Goal: Information Seeking & Learning: Learn about a topic

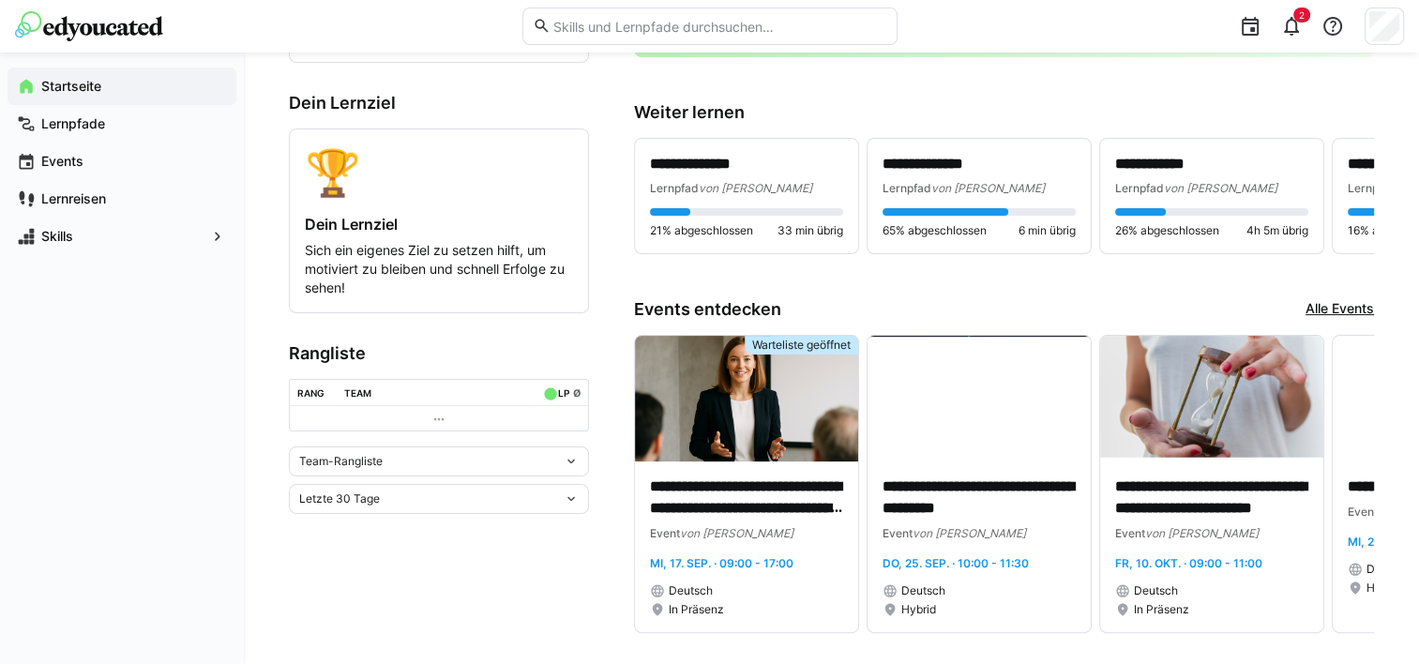
scroll to position [463, 0]
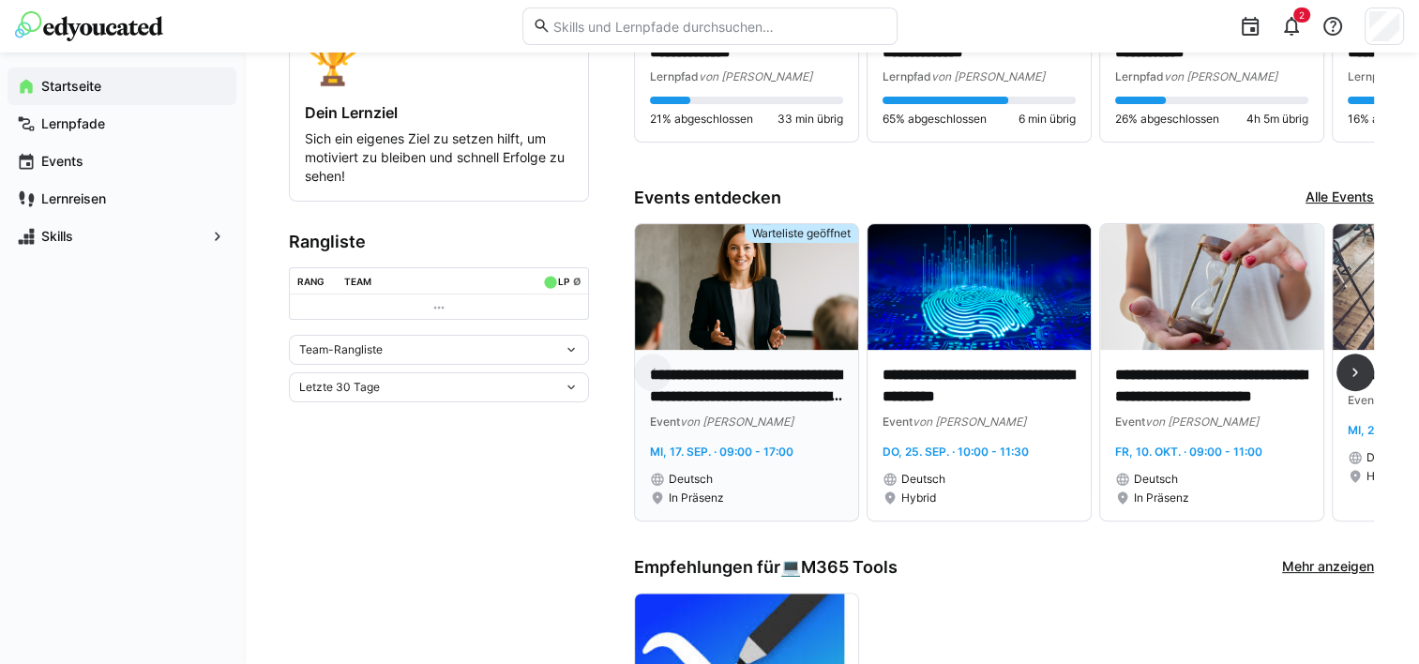
click at [712, 374] on p "**********" at bounding box center [746, 386] width 193 height 43
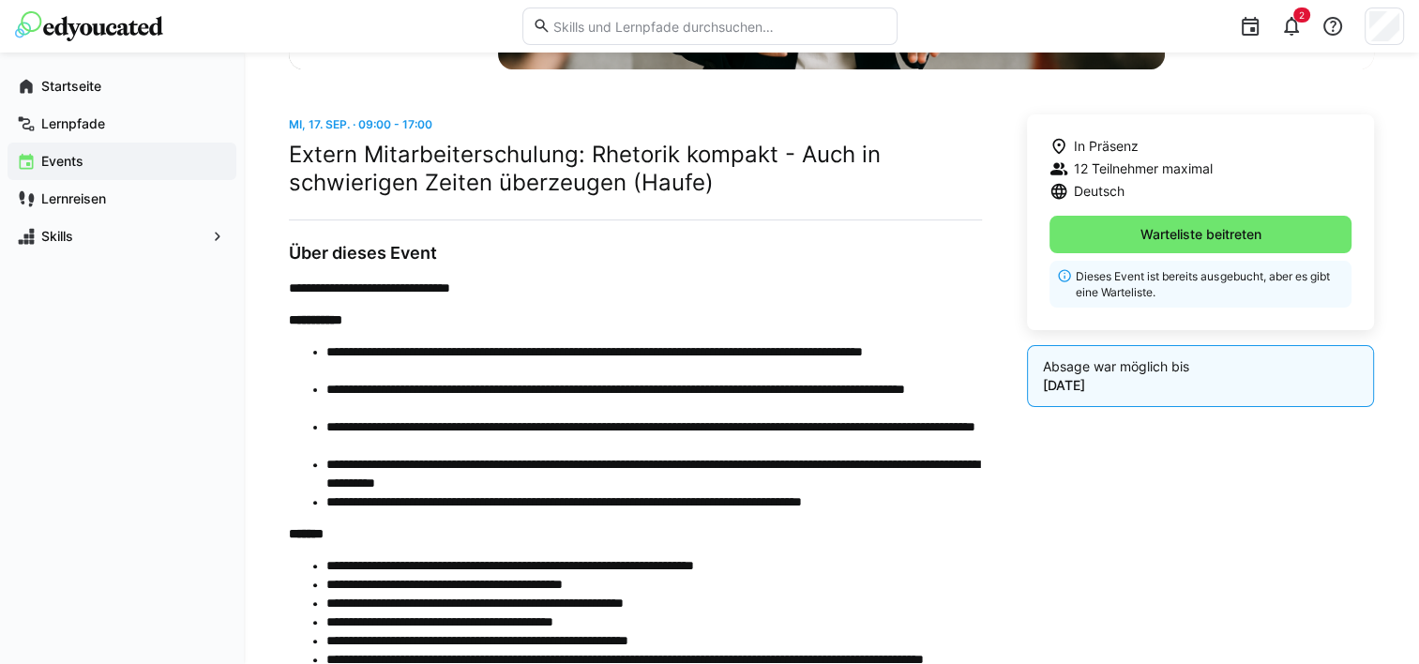
scroll to position [443, 0]
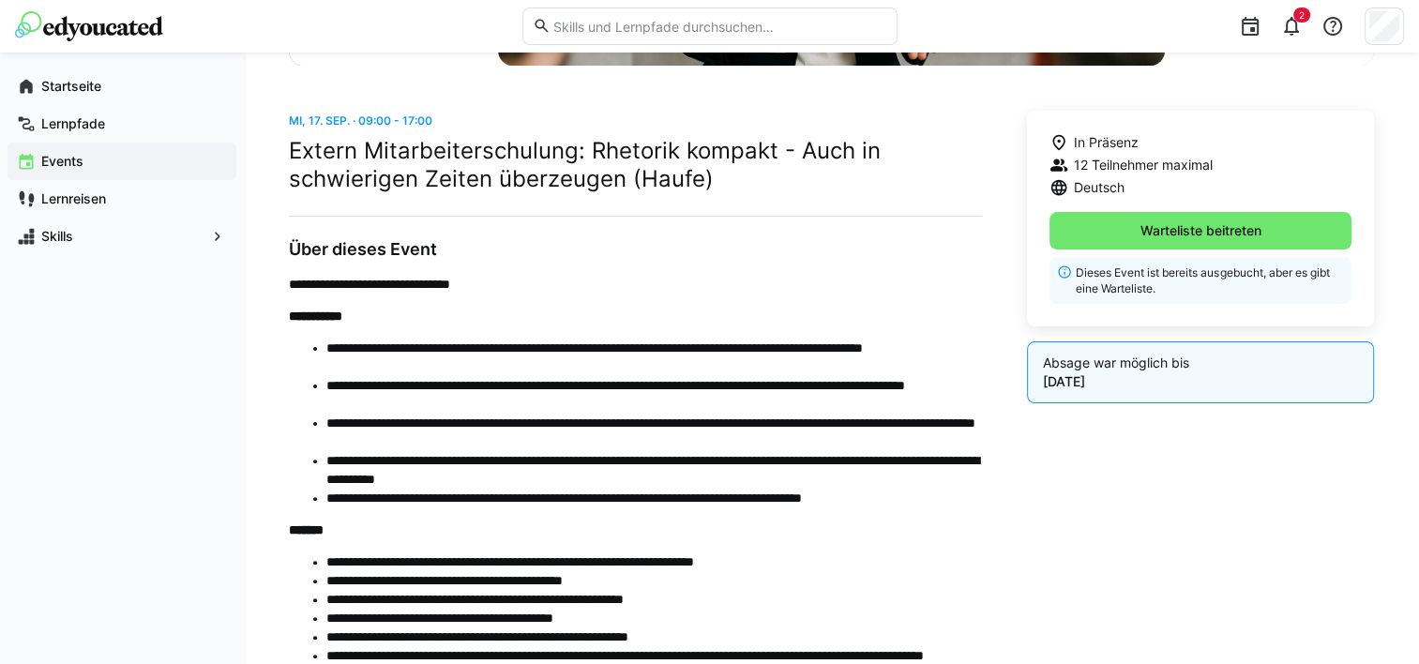
click at [84, 159] on span "Events" at bounding box center [132, 161] width 189 height 19
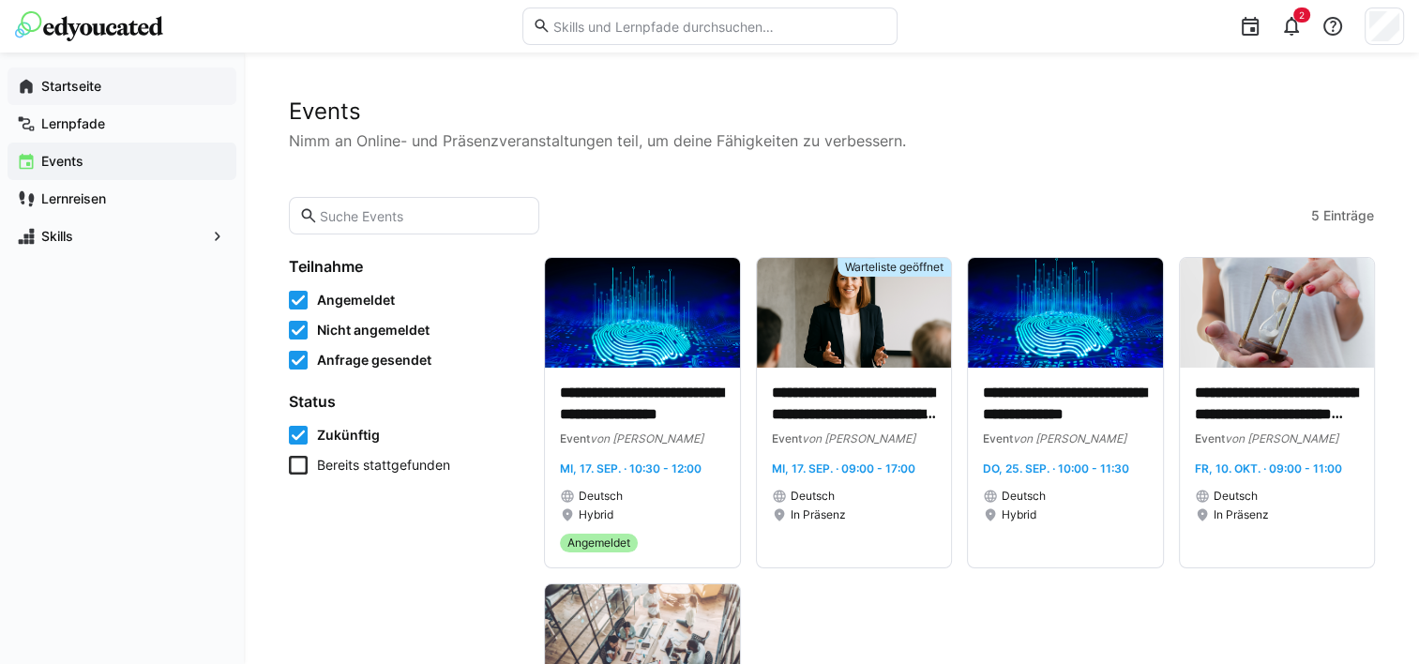
click at [0, 0] on app-navigation-label "Startseite" at bounding box center [0, 0] width 0 height 0
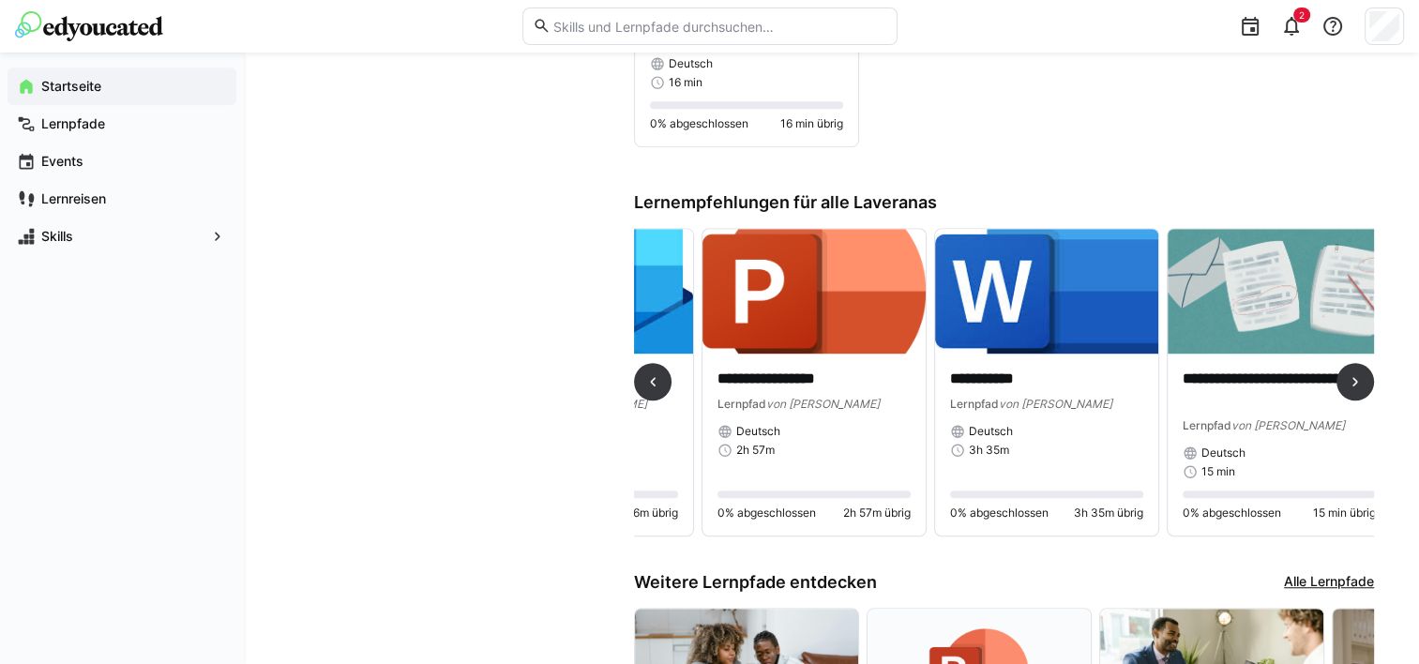
scroll to position [0, 1579]
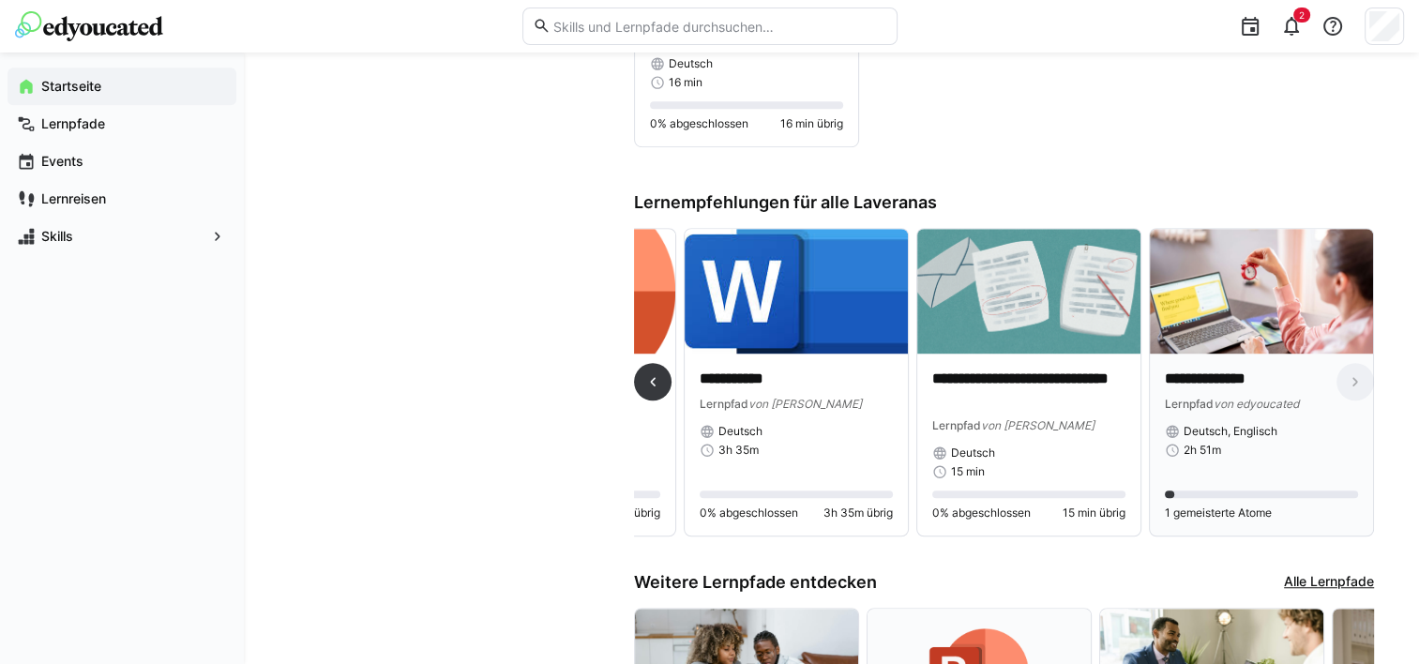
click at [1214, 293] on img at bounding box center [1261, 292] width 223 height 126
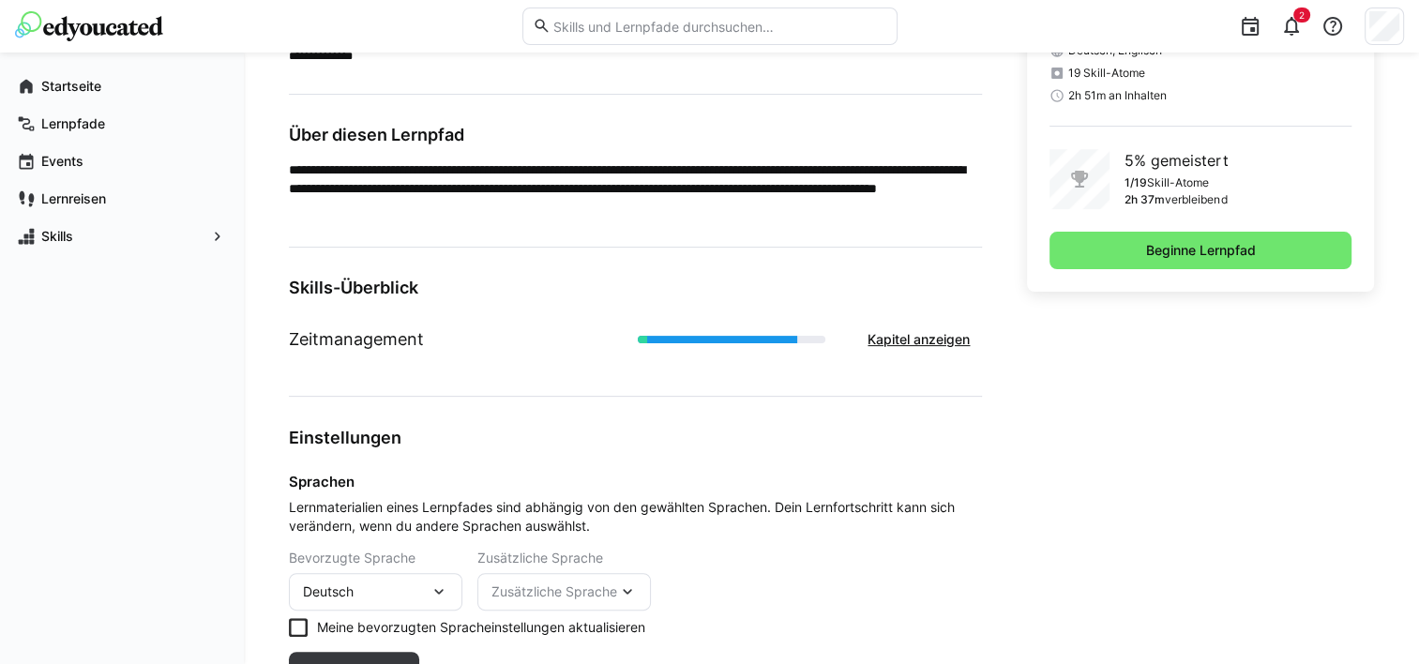
scroll to position [589, 0]
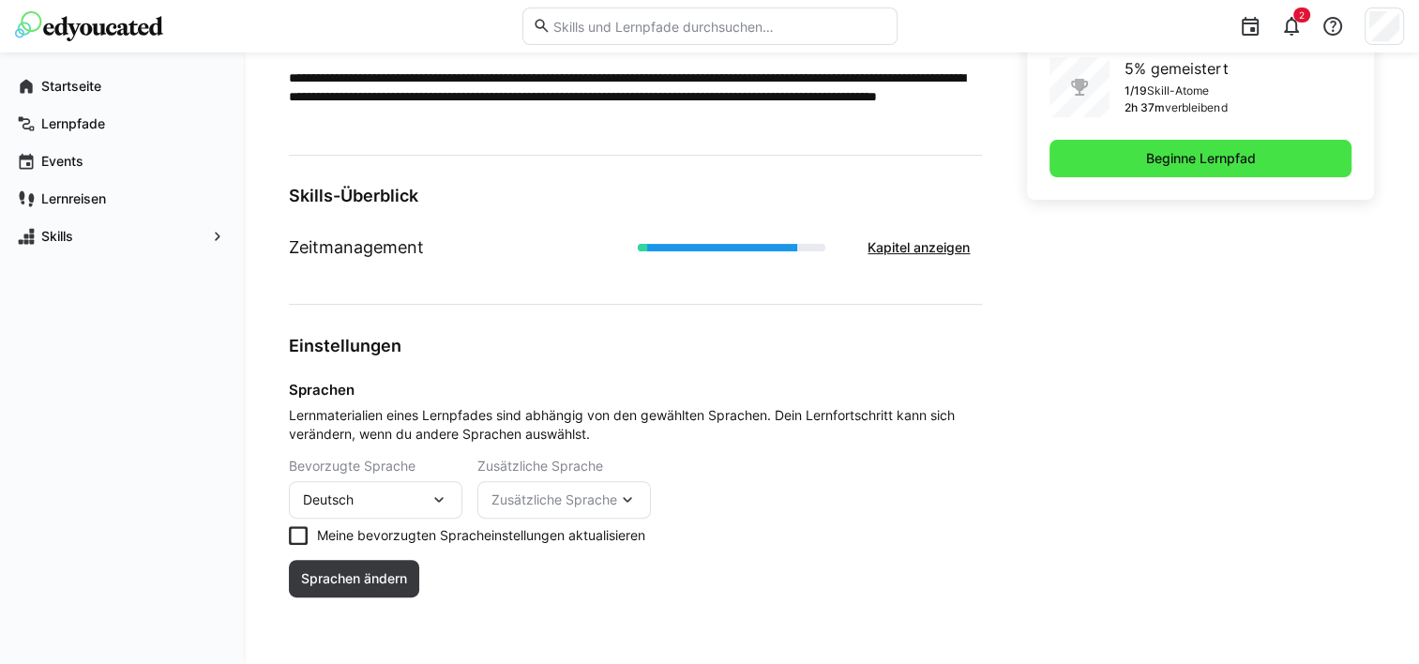
click at [1163, 161] on span "Beginne Lernpfad" at bounding box center [1200, 158] width 115 height 19
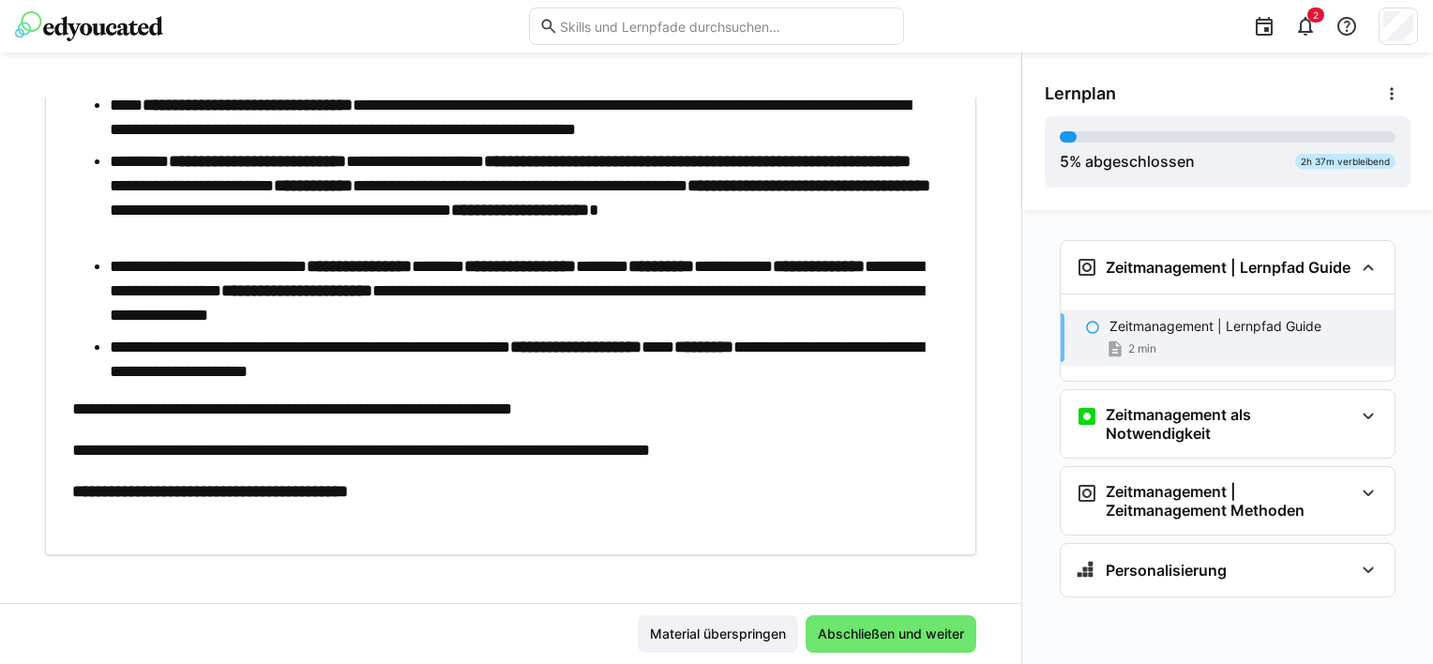
scroll to position [727, 0]
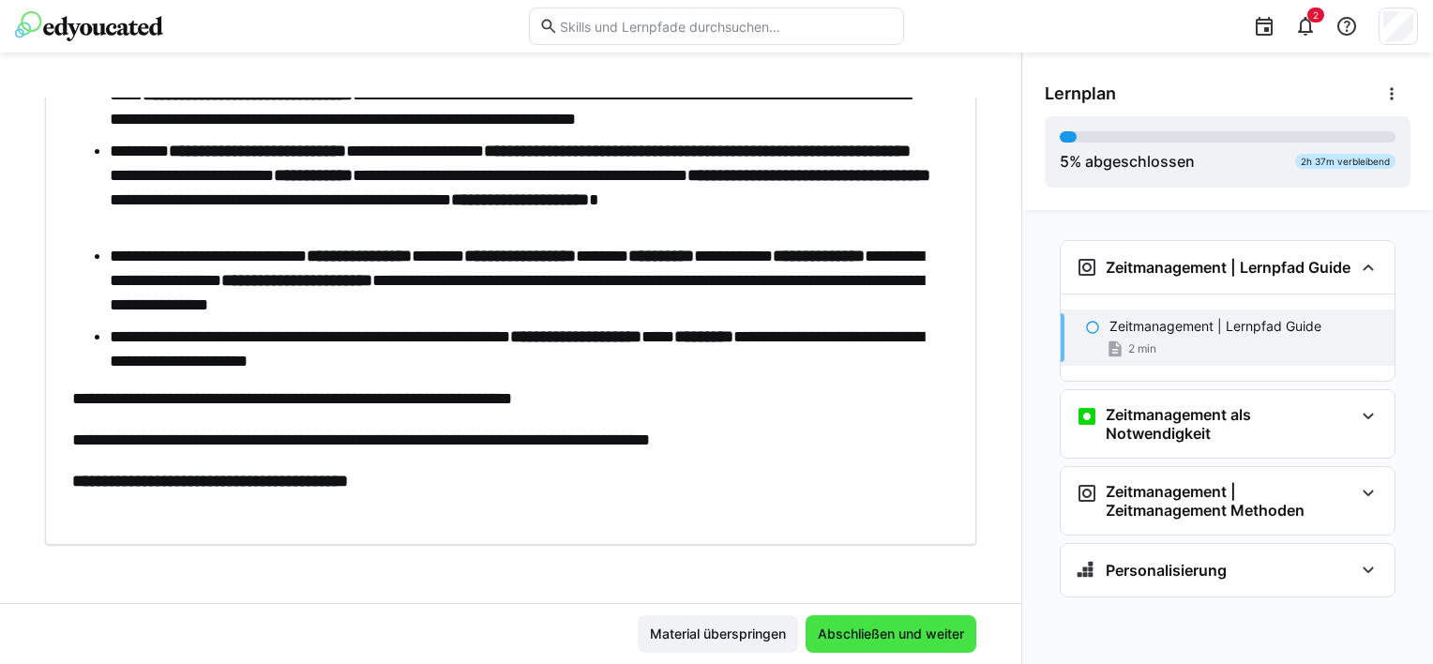
click at [837, 631] on span "Abschließen und weiter" at bounding box center [891, 634] width 152 height 19
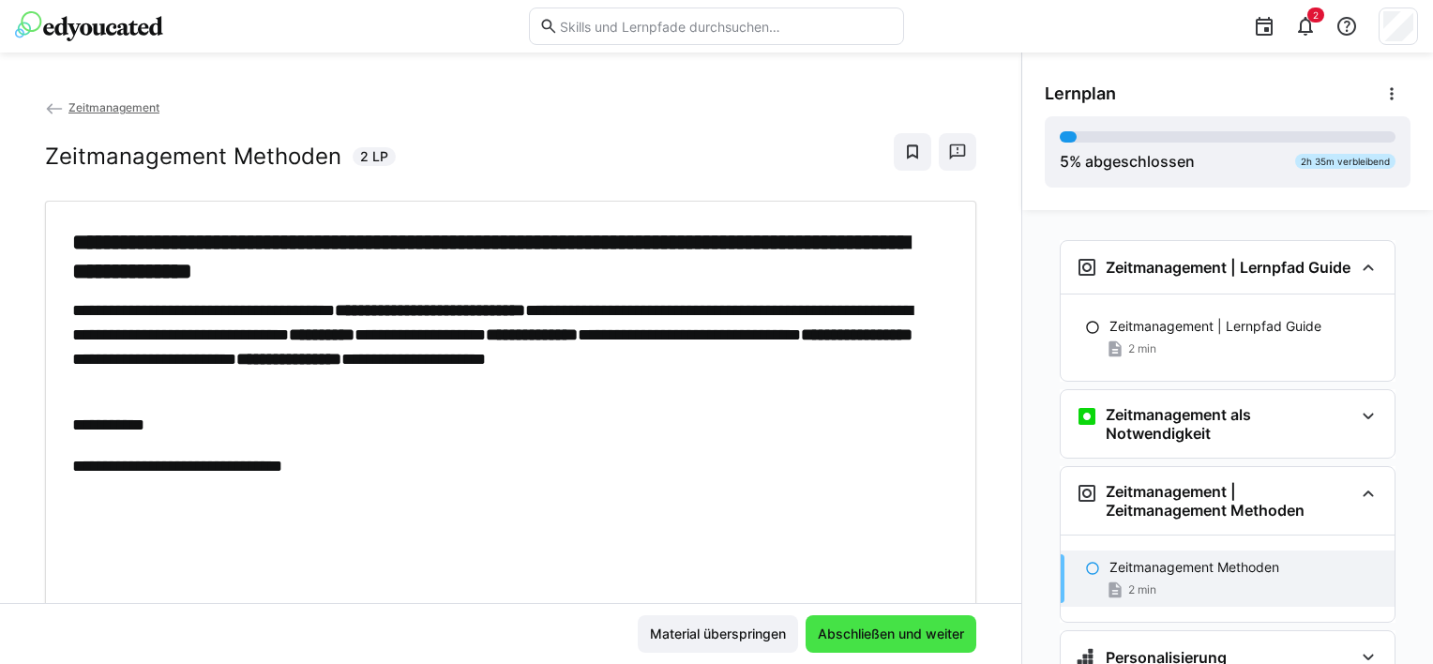
scroll to position [5, 0]
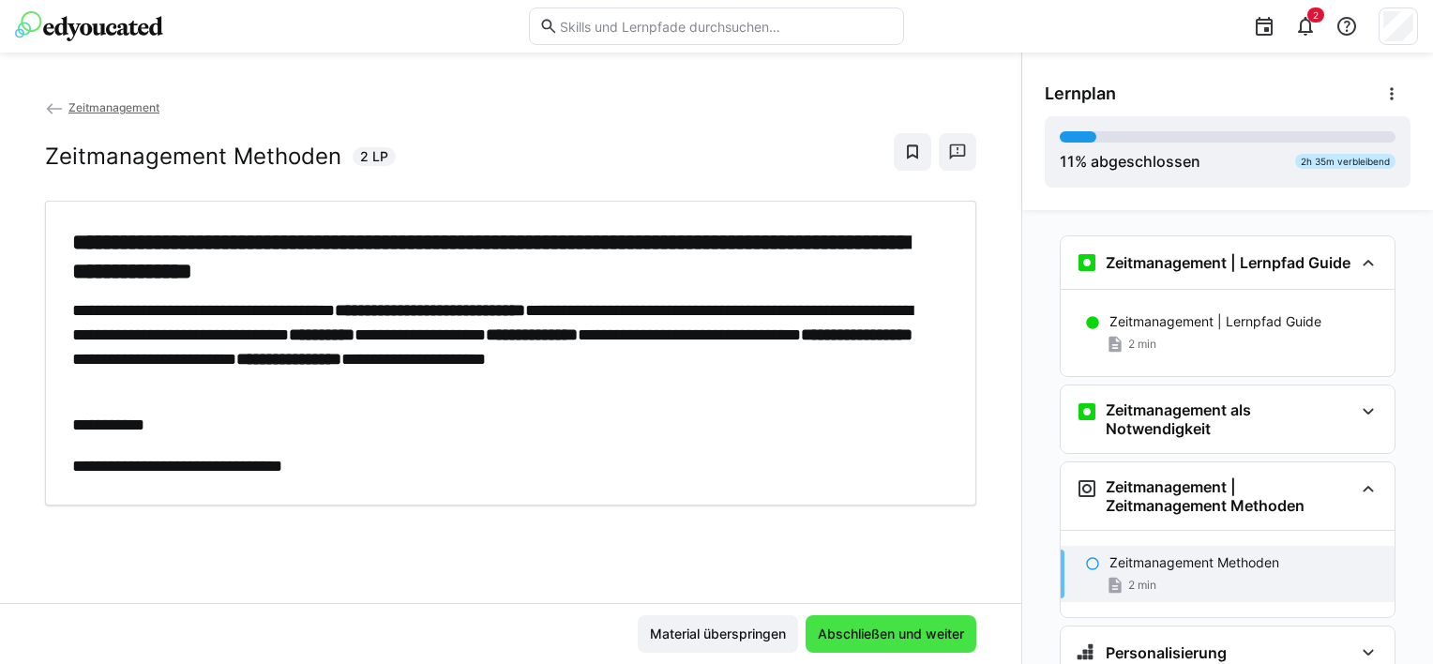
click at [830, 644] on span "Abschließen und weiter" at bounding box center [891, 634] width 171 height 38
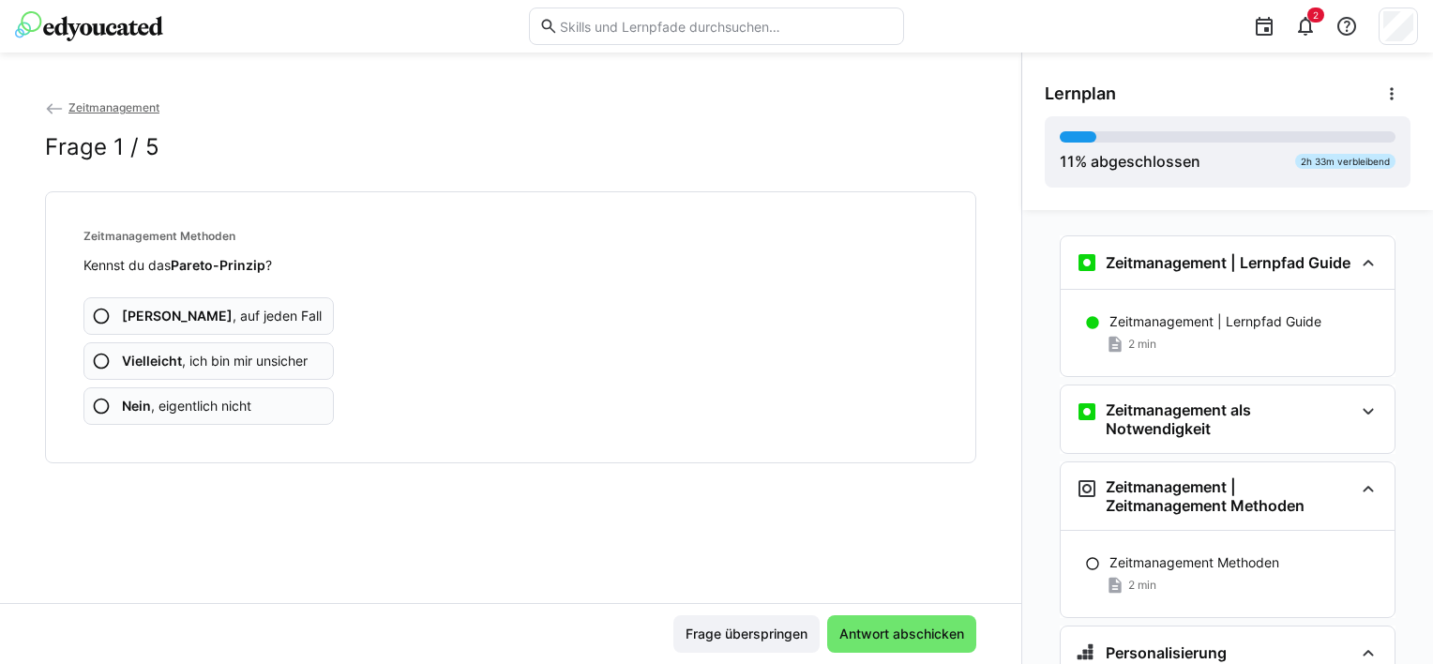
scroll to position [92, 0]
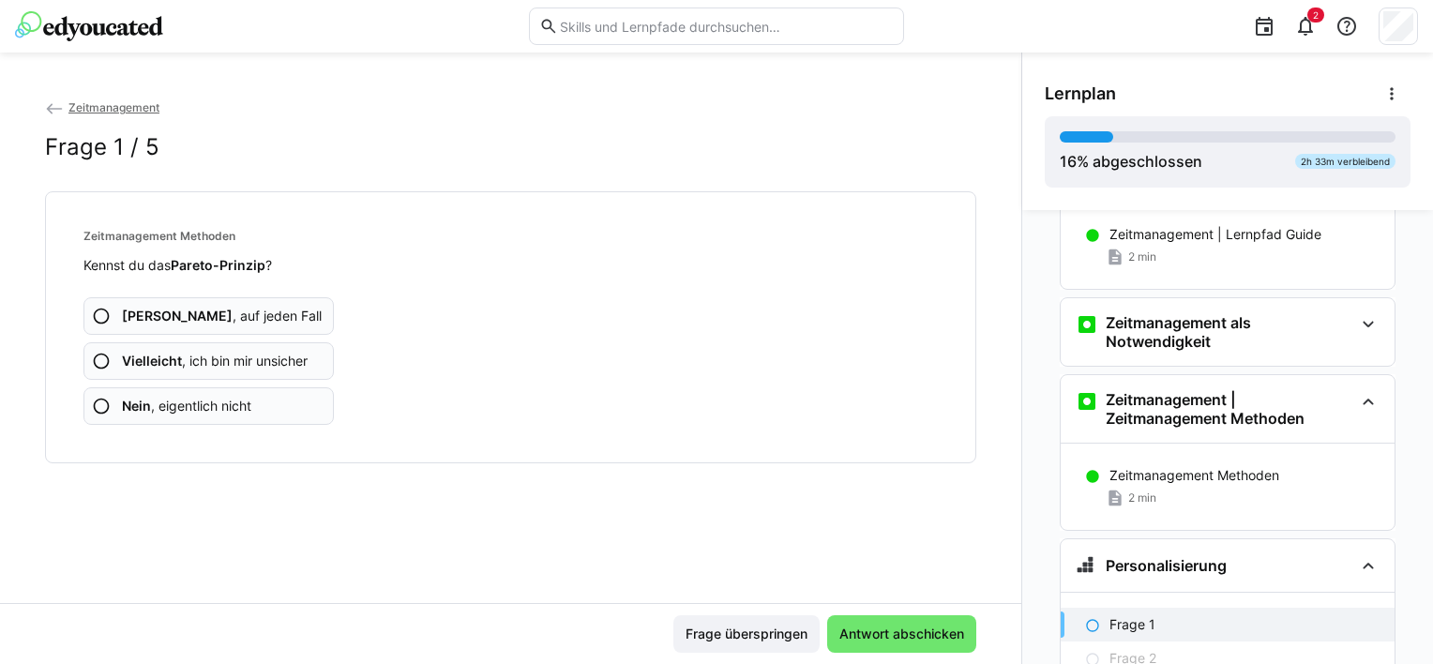
click at [195, 398] on span "Nein , eigentlich nicht" at bounding box center [186, 406] width 129 height 19
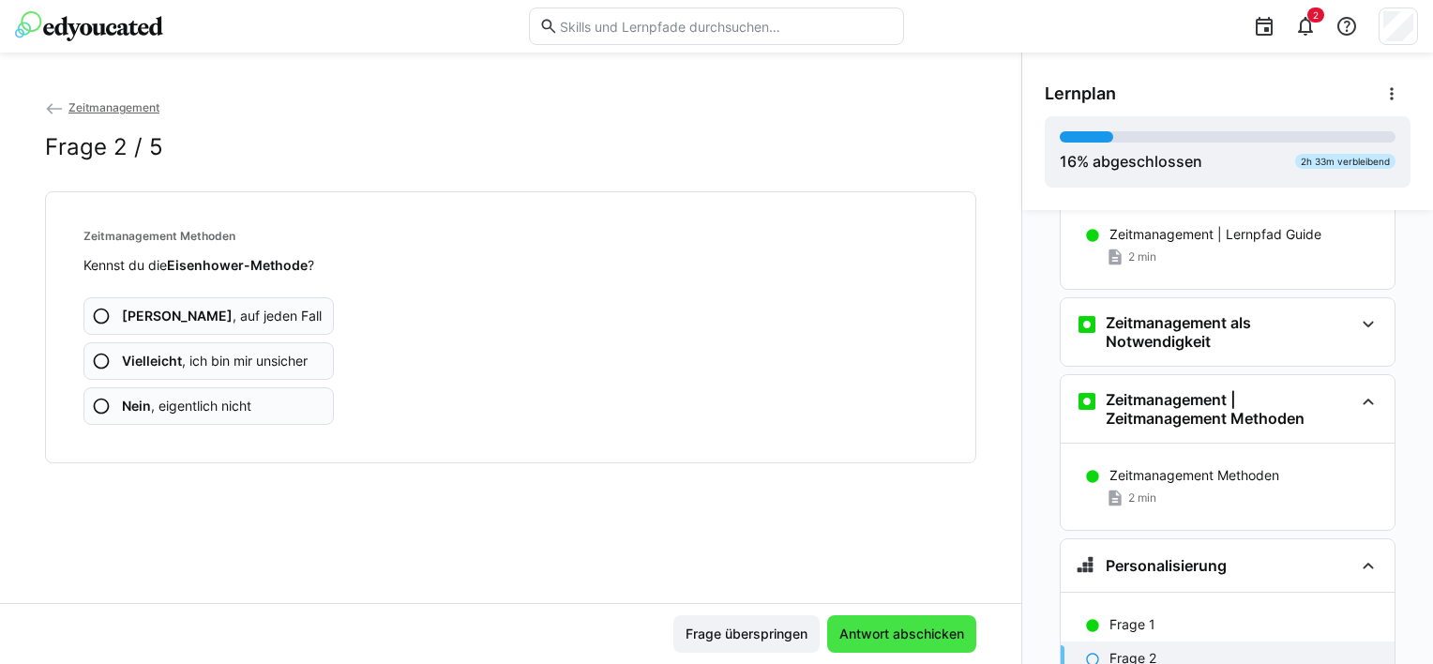
click at [891, 627] on span "Antwort abschicken" at bounding box center [902, 634] width 130 height 19
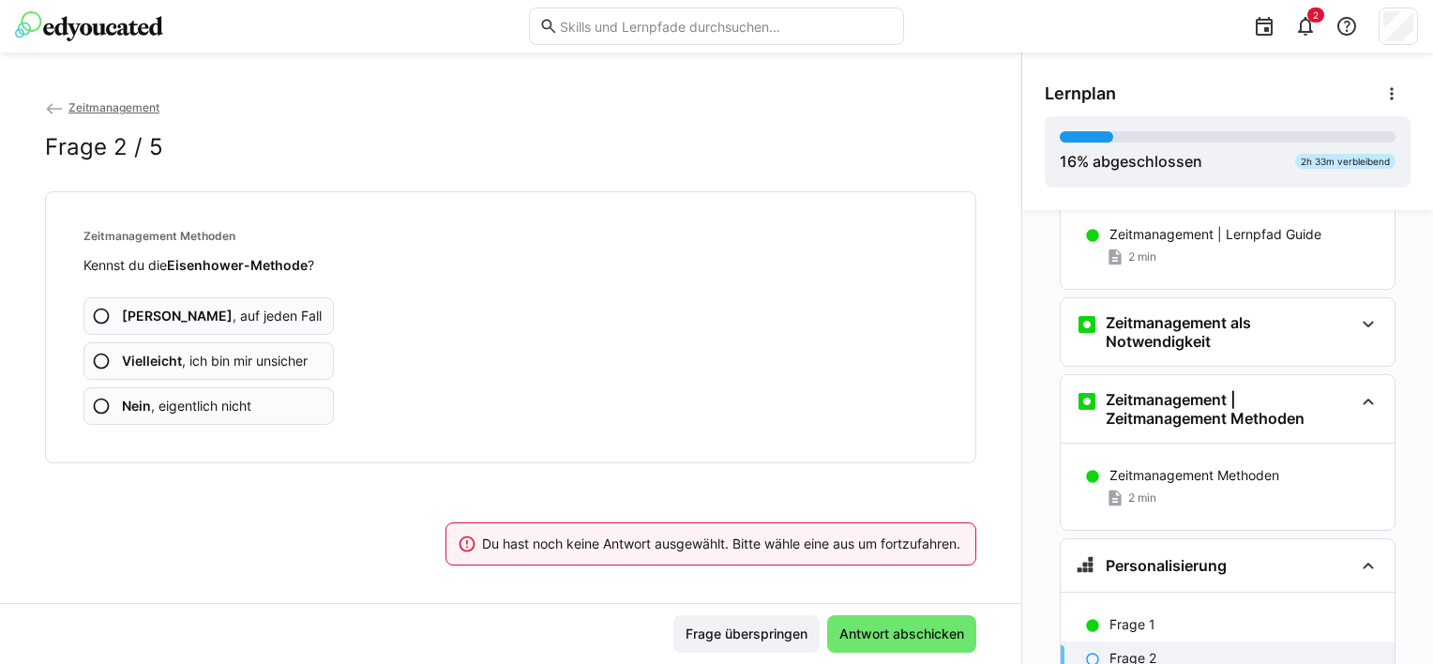
click at [172, 398] on span "Nein , eigentlich nicht" at bounding box center [186, 406] width 129 height 19
click at [198, 398] on span "Nein , eigentlich nicht" at bounding box center [186, 406] width 129 height 19
click at [190, 368] on span "Vielleicht , ich bin mir unsicher" at bounding box center [215, 361] width 186 height 19
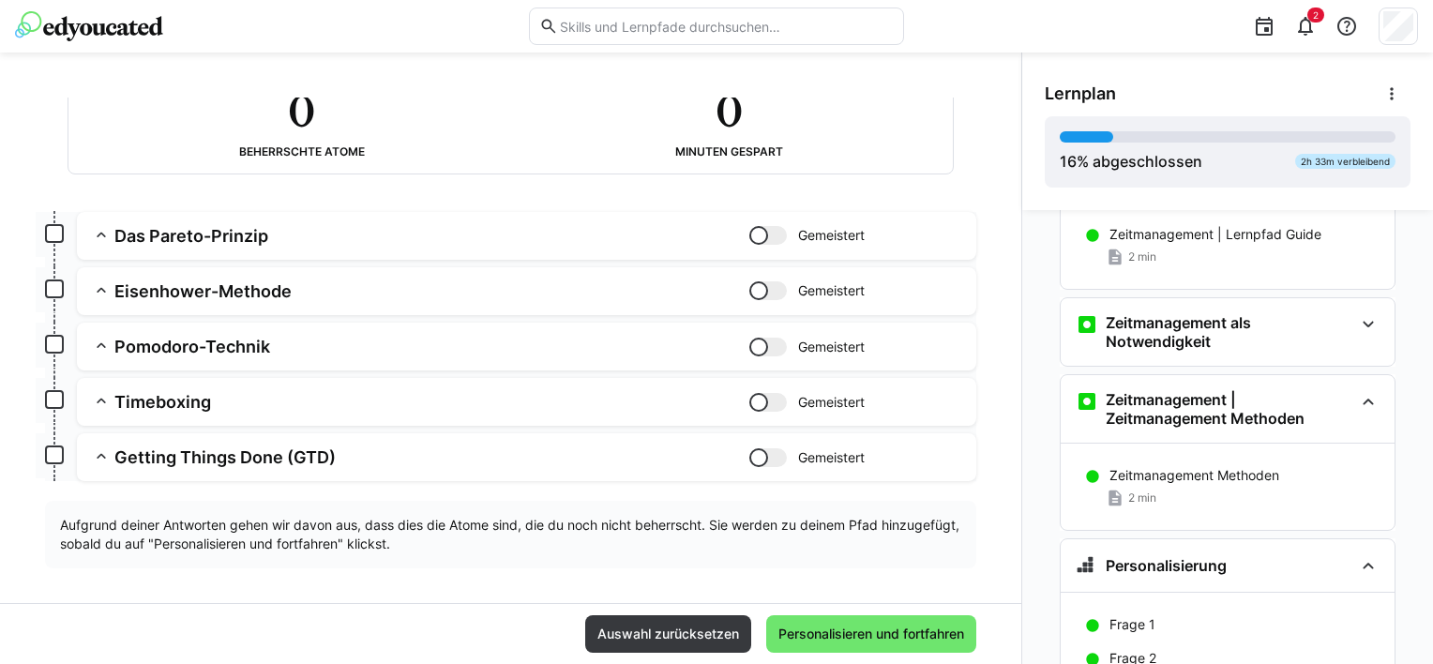
scroll to position [156, 0]
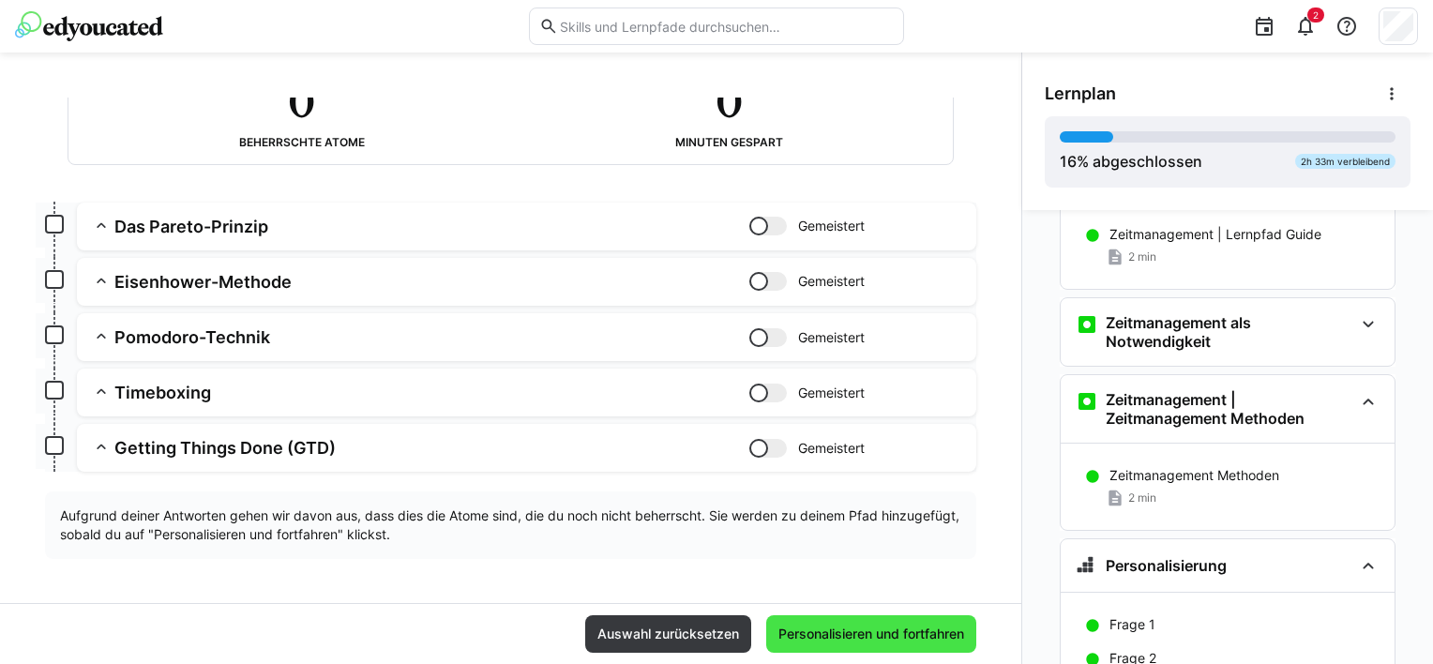
click at [863, 639] on span "Personalisieren und fortfahren" at bounding box center [871, 634] width 191 height 19
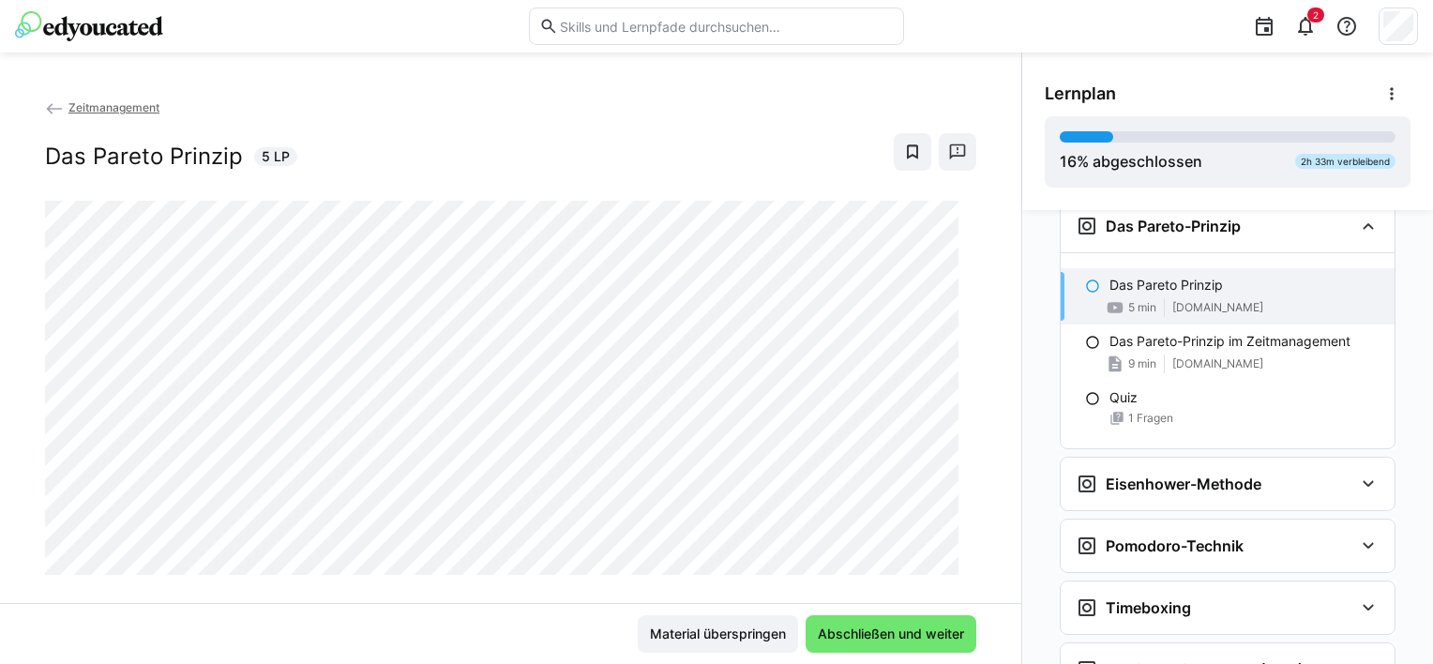
scroll to position [495, 0]
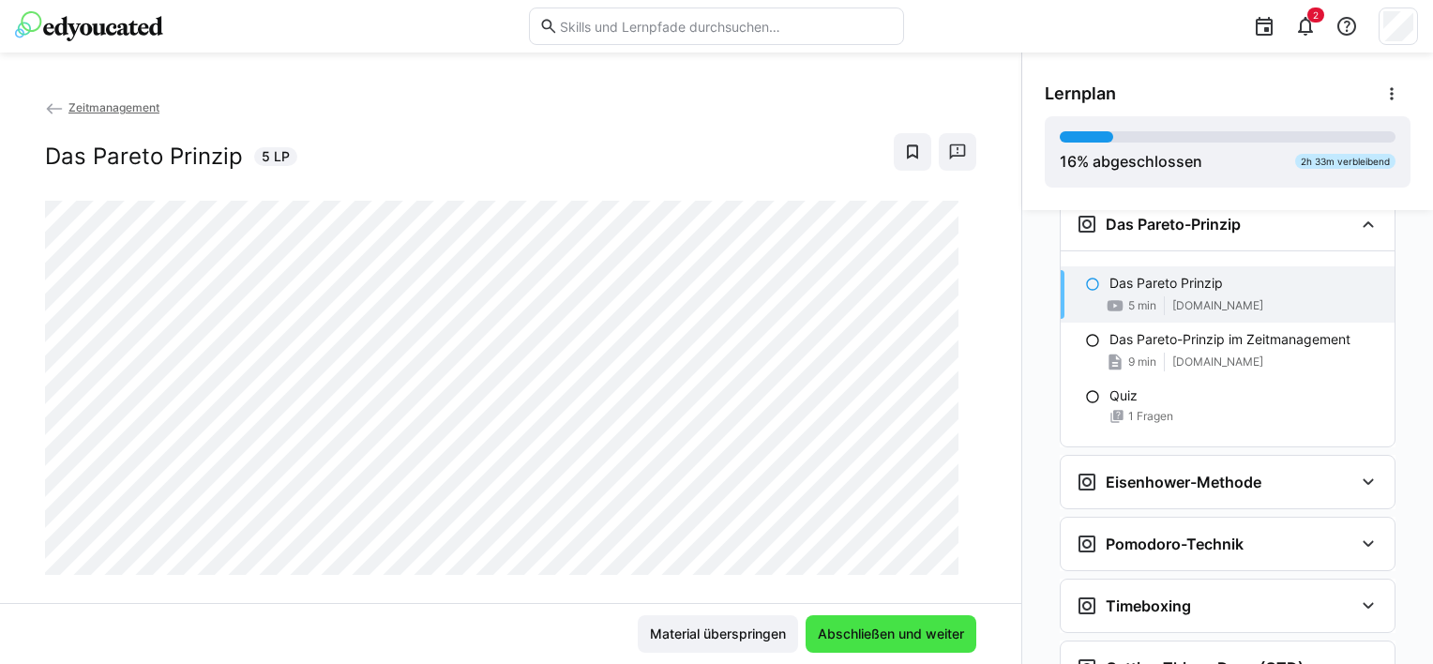
click at [818, 626] on span "Abschließen und weiter" at bounding box center [891, 634] width 152 height 19
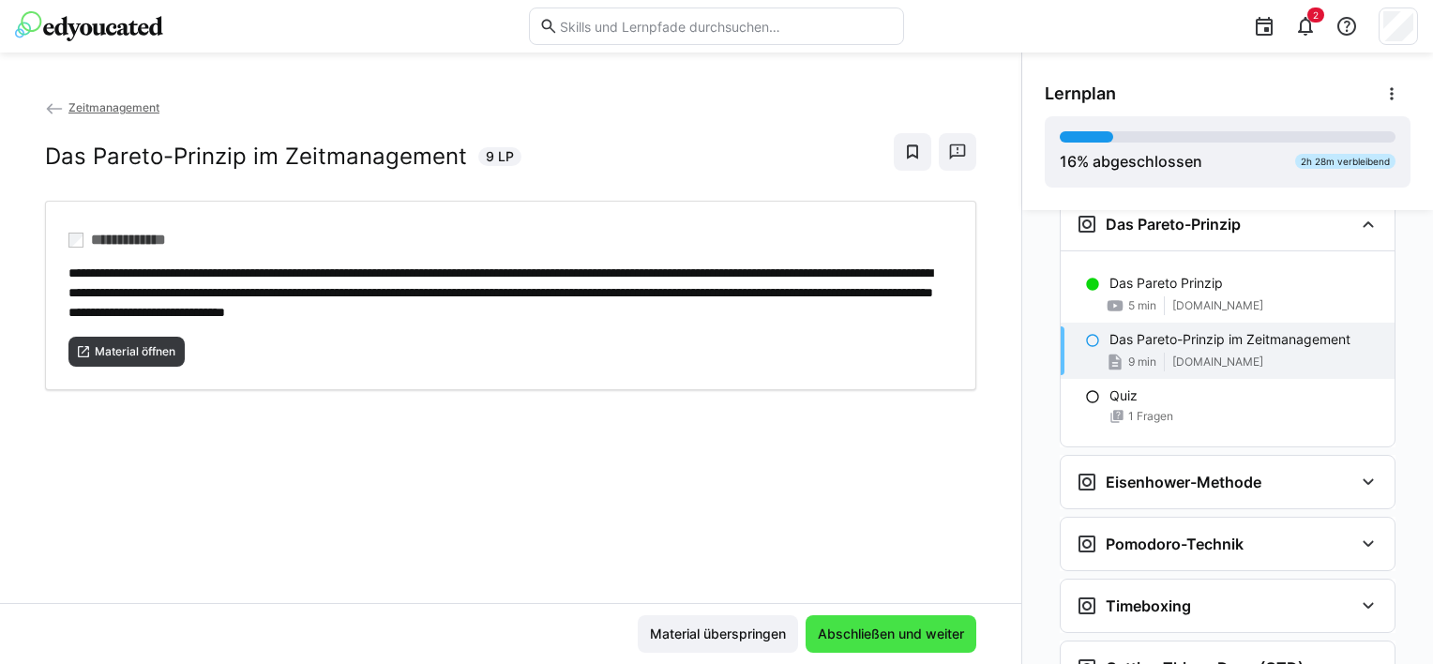
click at [818, 626] on span "Abschließen und weiter" at bounding box center [891, 634] width 152 height 19
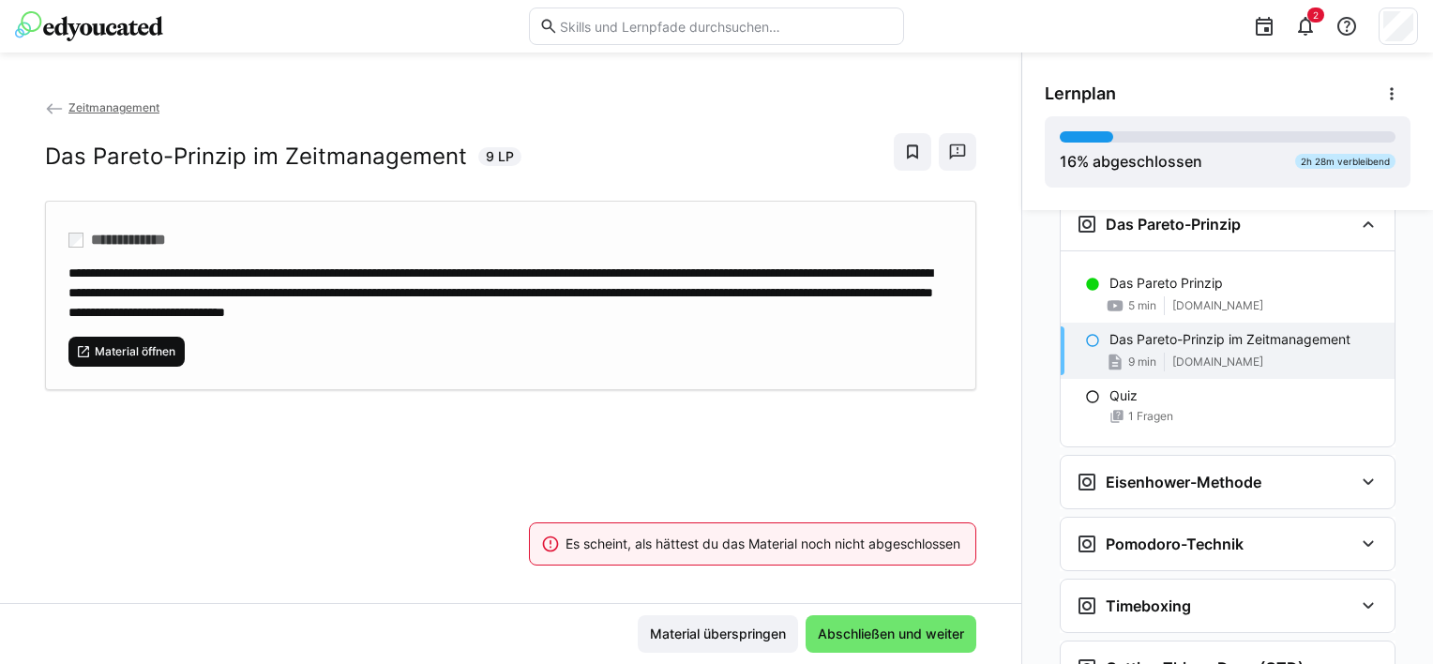
click at [128, 367] on span "Material öffnen" at bounding box center [126, 352] width 116 height 30
